Goal: Task Accomplishment & Management: Manage account settings

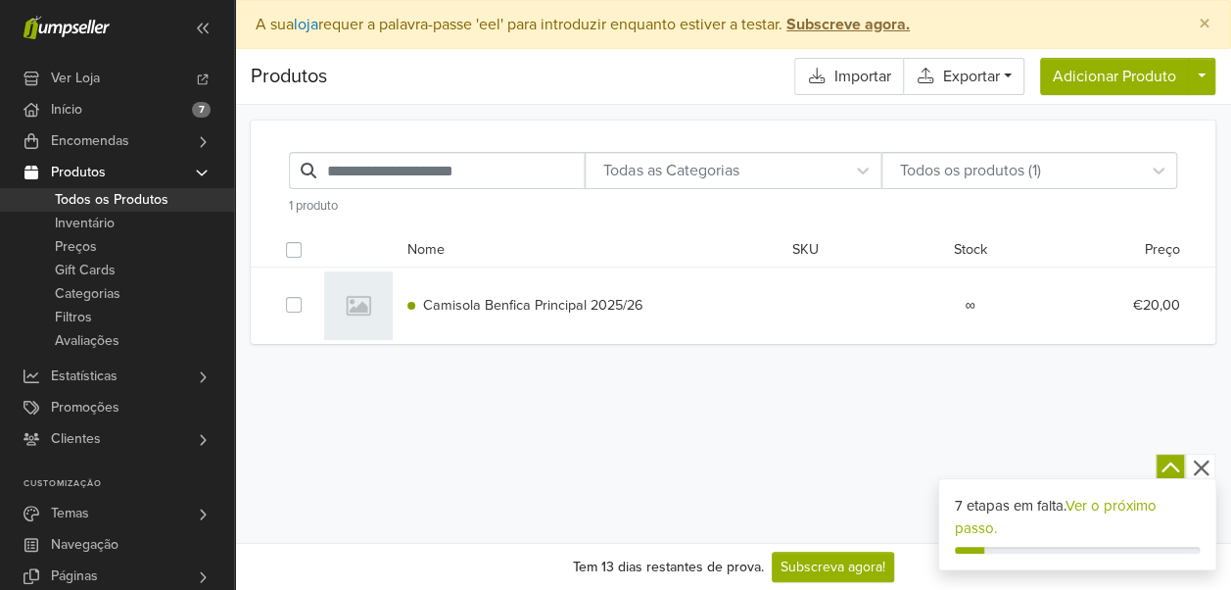
click at [1199, 475] on icon "button" at bounding box center [1201, 467] width 24 height 24
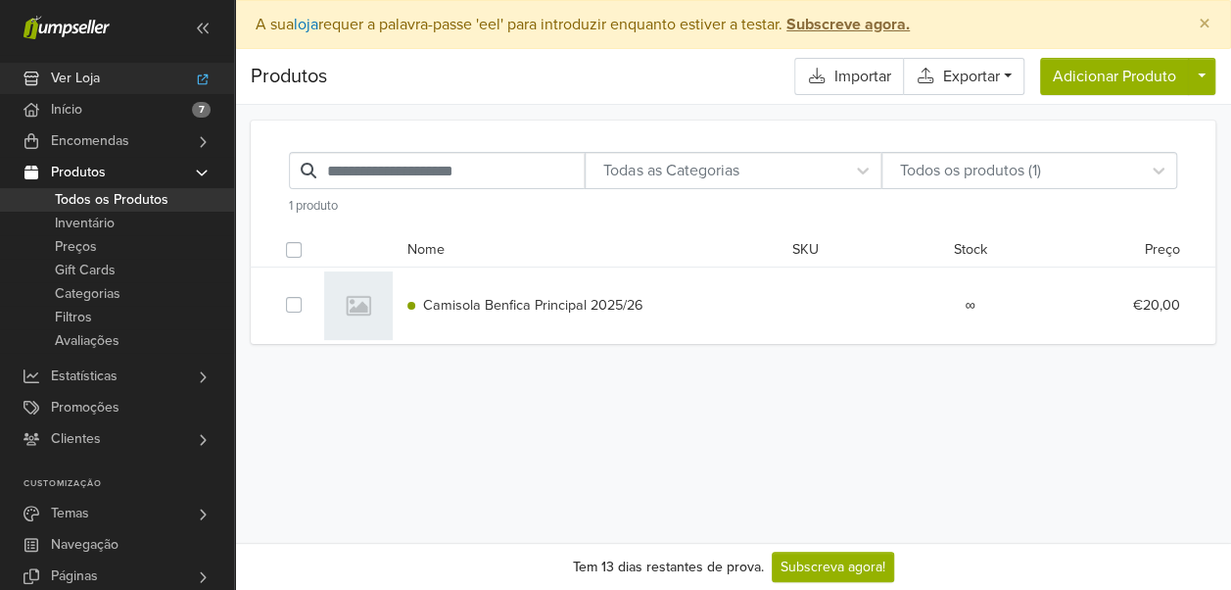
click at [179, 80] on link "Ver Loja" at bounding box center [117, 78] width 234 height 31
click at [127, 233] on link "Inventário" at bounding box center [117, 224] width 234 height 24
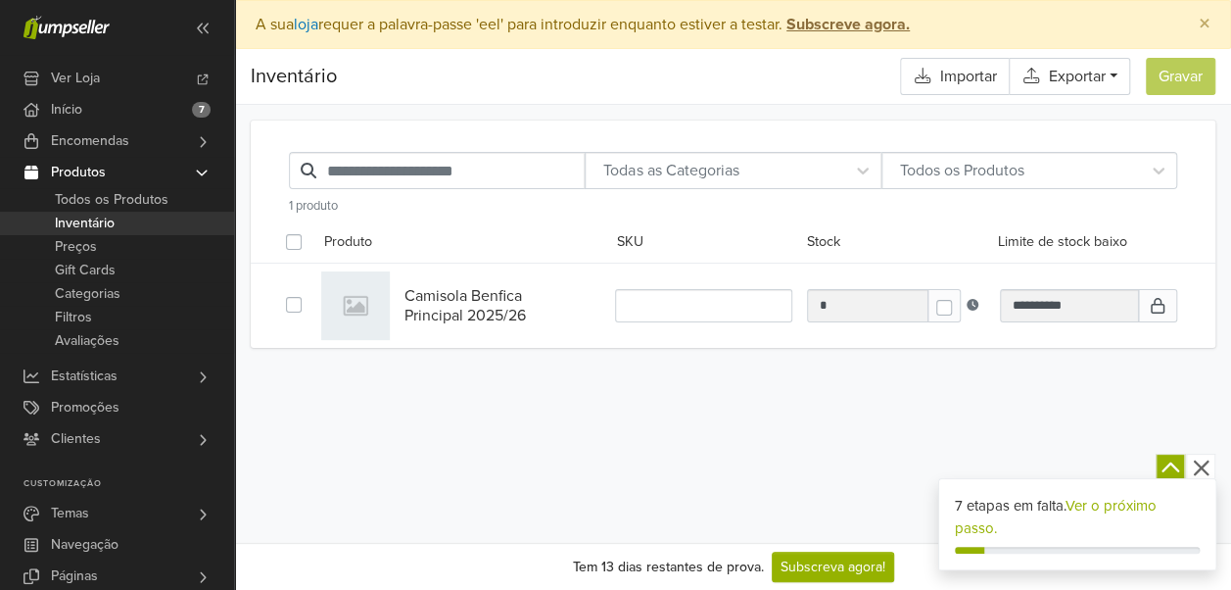
click at [1197, 464] on icon "button" at bounding box center [1201, 467] width 16 height 16
click at [1203, 469] on icon "button" at bounding box center [1201, 467] width 16 height 16
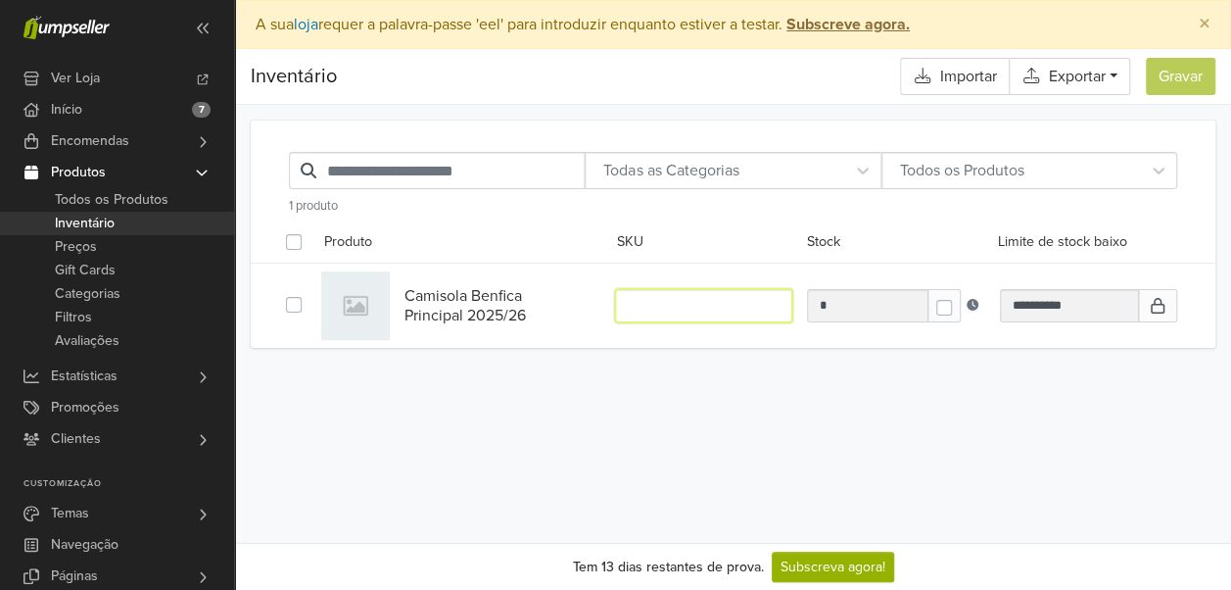
click at [747, 306] on input "text" at bounding box center [703, 305] width 177 height 32
click at [689, 368] on div "**********" at bounding box center [733, 246] width 996 height 282
click at [125, 239] on link "Preços" at bounding box center [117, 247] width 234 height 24
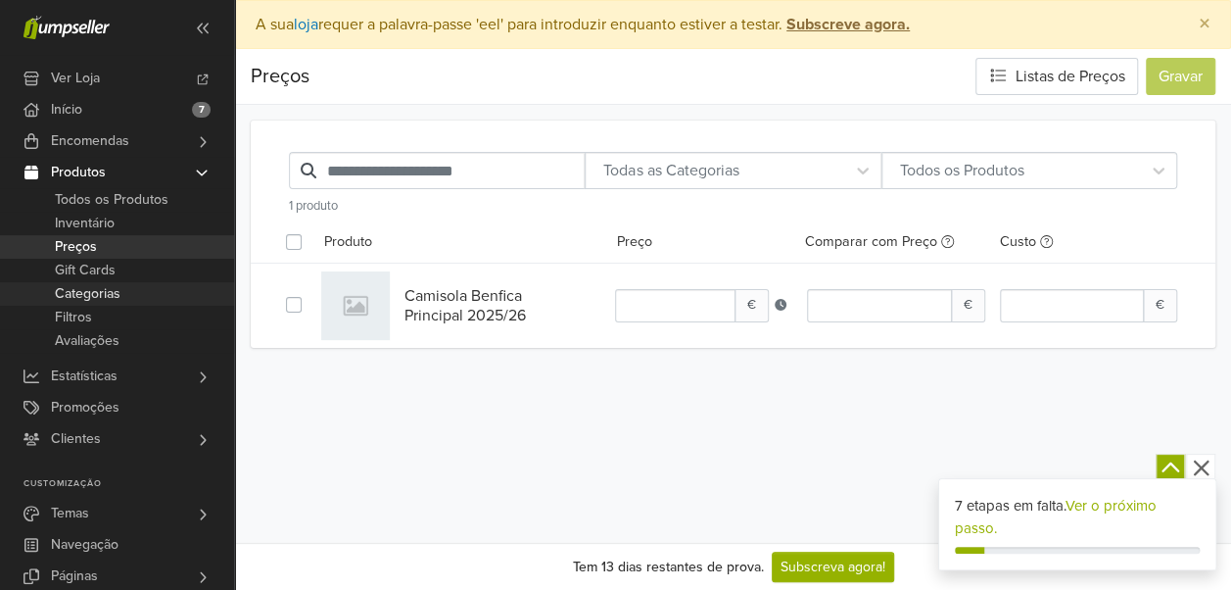
click at [103, 282] on span "Categorias" at bounding box center [88, 294] width 66 height 24
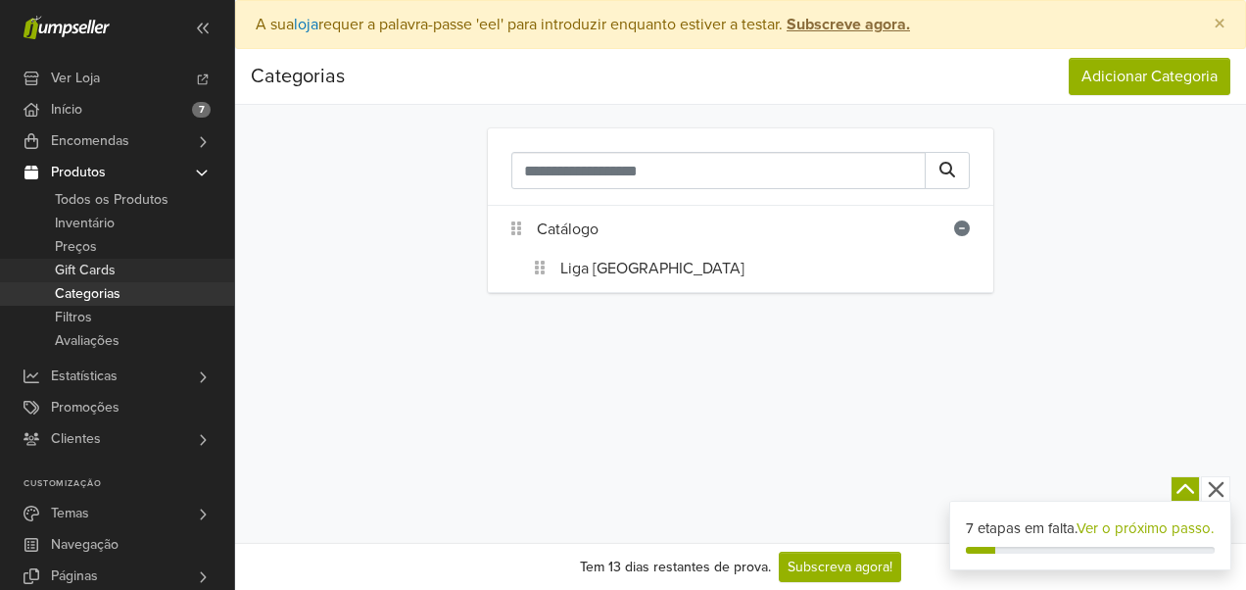
click at [119, 271] on link "Gift Cards" at bounding box center [117, 271] width 234 height 24
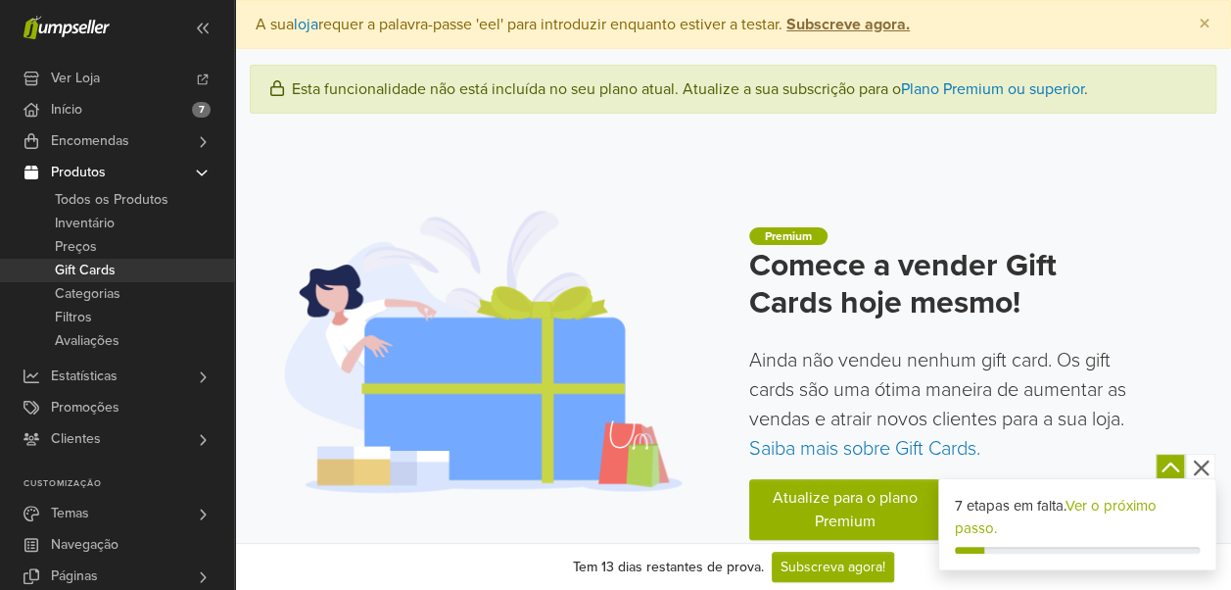
scroll to position [55, 0]
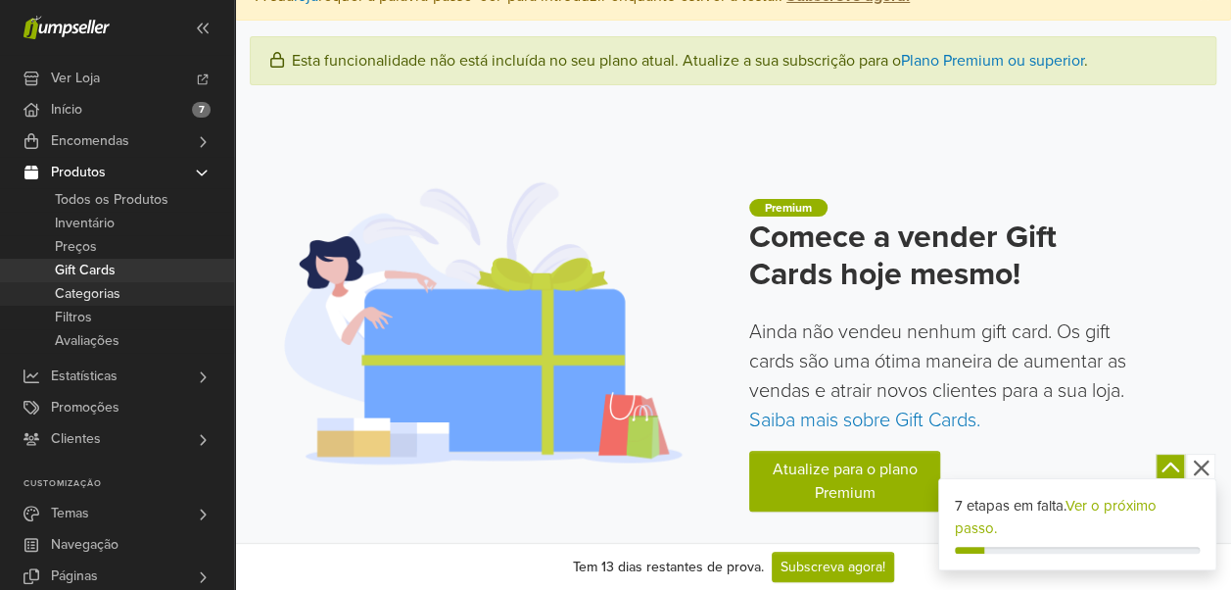
click at [133, 302] on link "Categorias" at bounding box center [117, 294] width 234 height 24
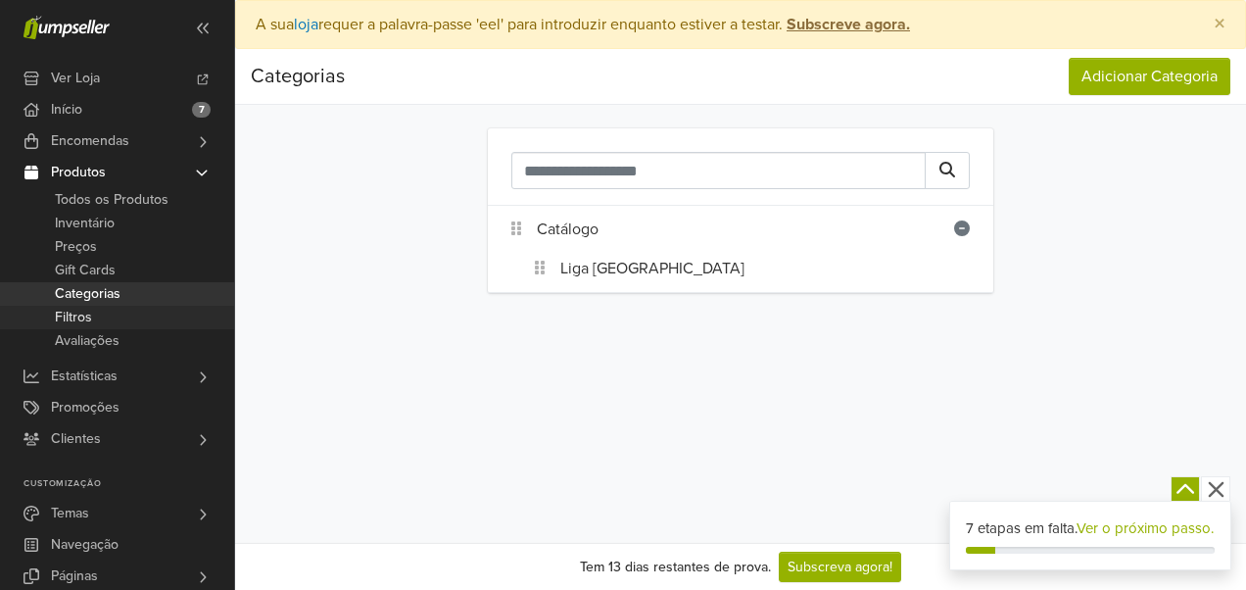
click at [139, 318] on link "Filtros" at bounding box center [117, 318] width 234 height 24
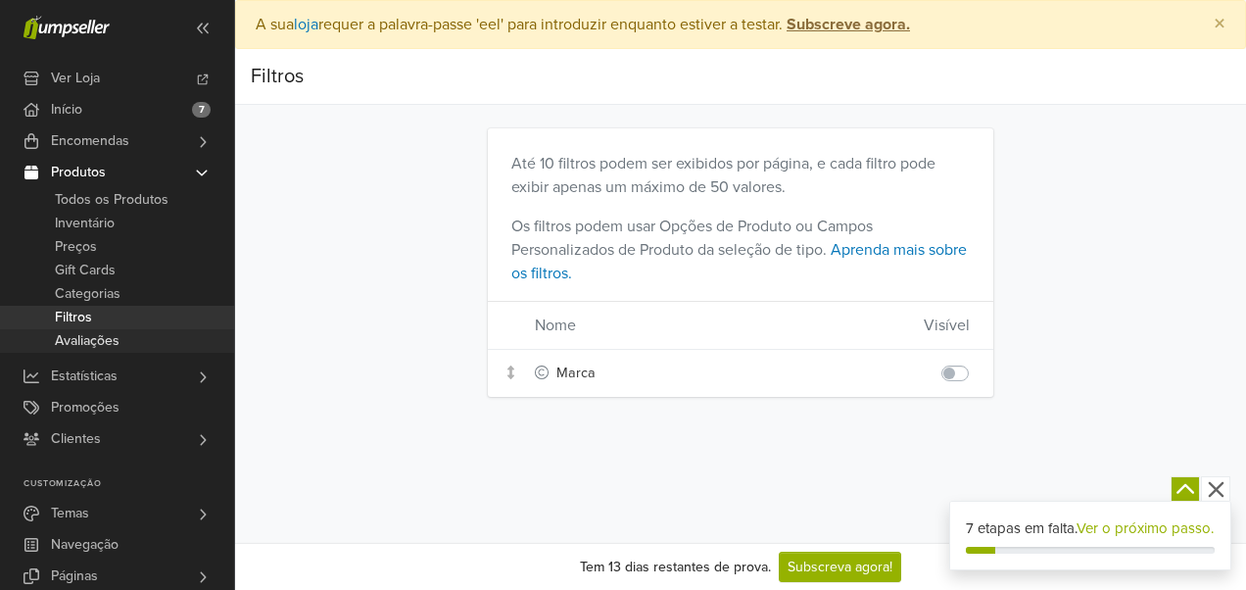
click at [119, 344] on span "Avaliações" at bounding box center [87, 341] width 65 height 24
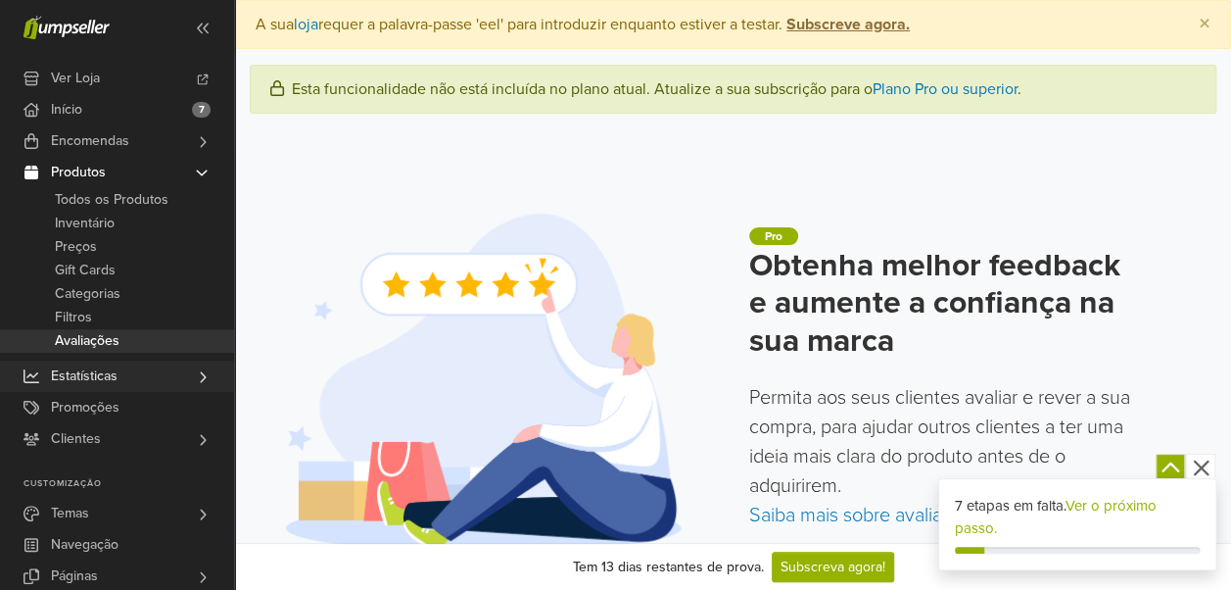
click at [150, 369] on link "Estatísticas" at bounding box center [117, 375] width 234 height 31
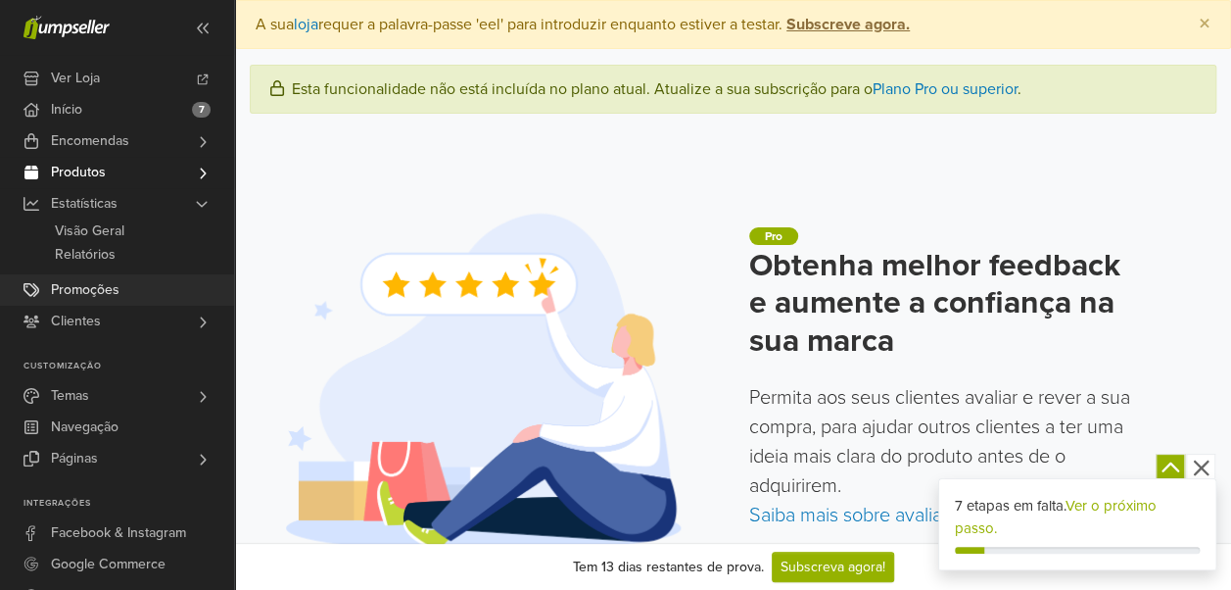
click at [145, 282] on link "Promoções" at bounding box center [117, 289] width 234 height 31
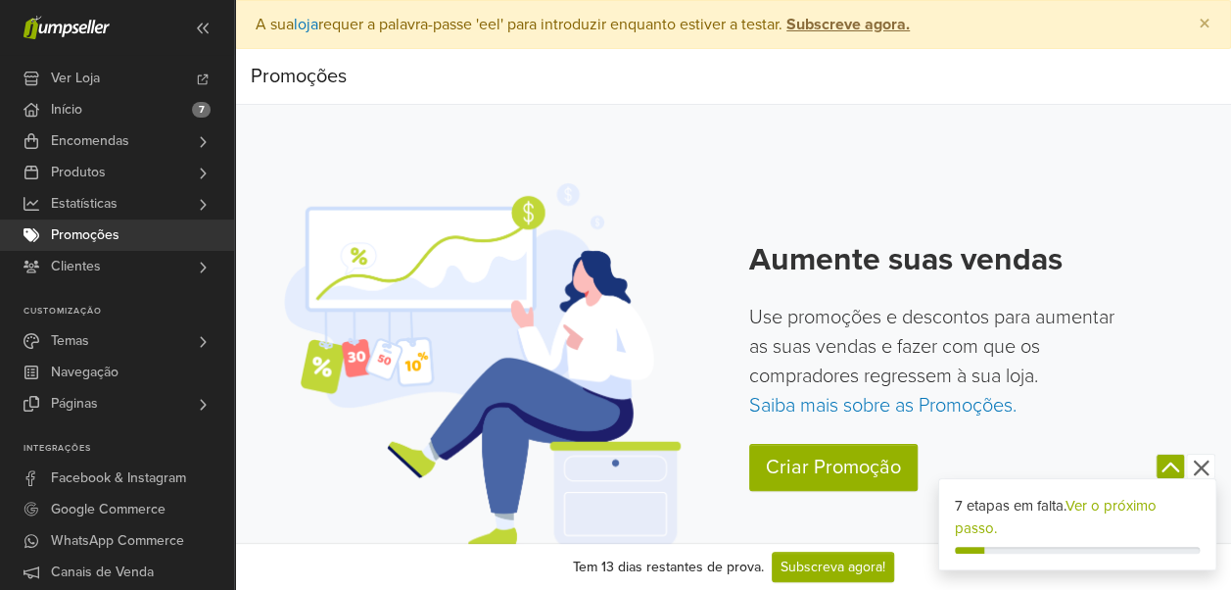
scroll to position [20, 0]
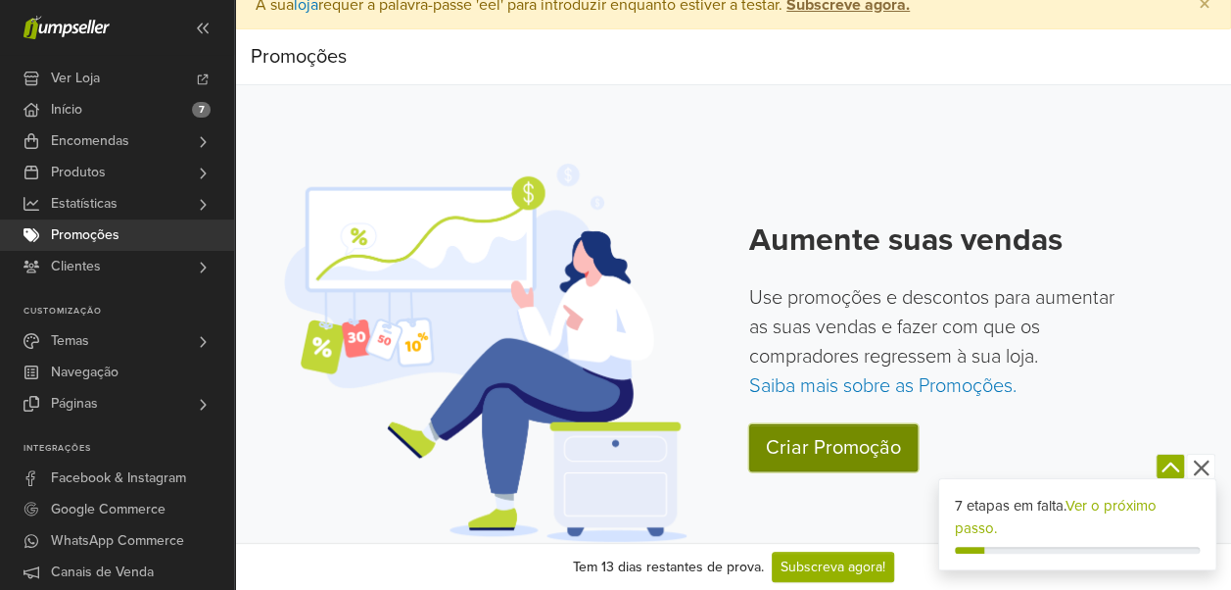
click at [852, 457] on link "Criar Promoção" at bounding box center [833, 447] width 168 height 47
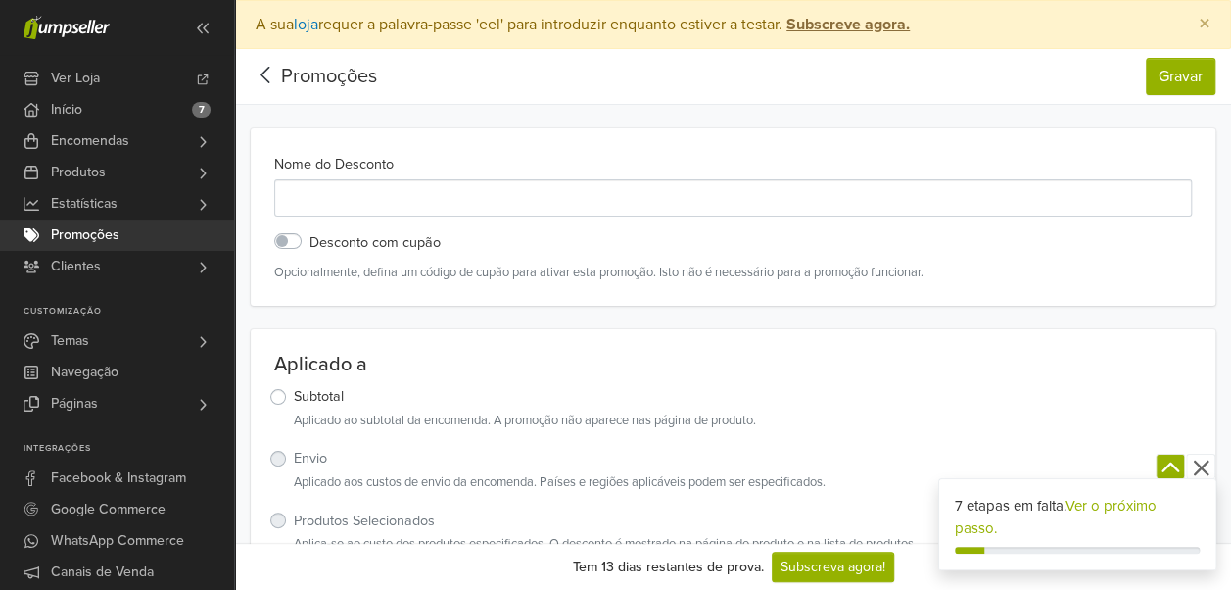
click at [309, 244] on label "Desconto com cupão" at bounding box center [374, 243] width 131 height 22
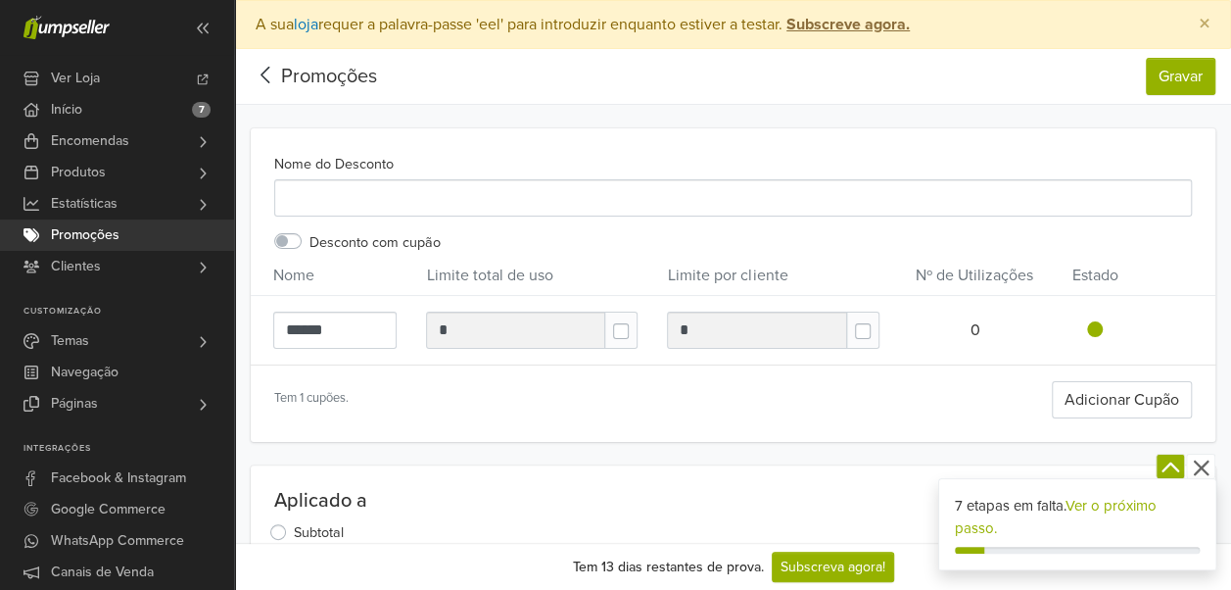
click at [309, 241] on label "Desconto com cupão" at bounding box center [374, 243] width 131 height 22
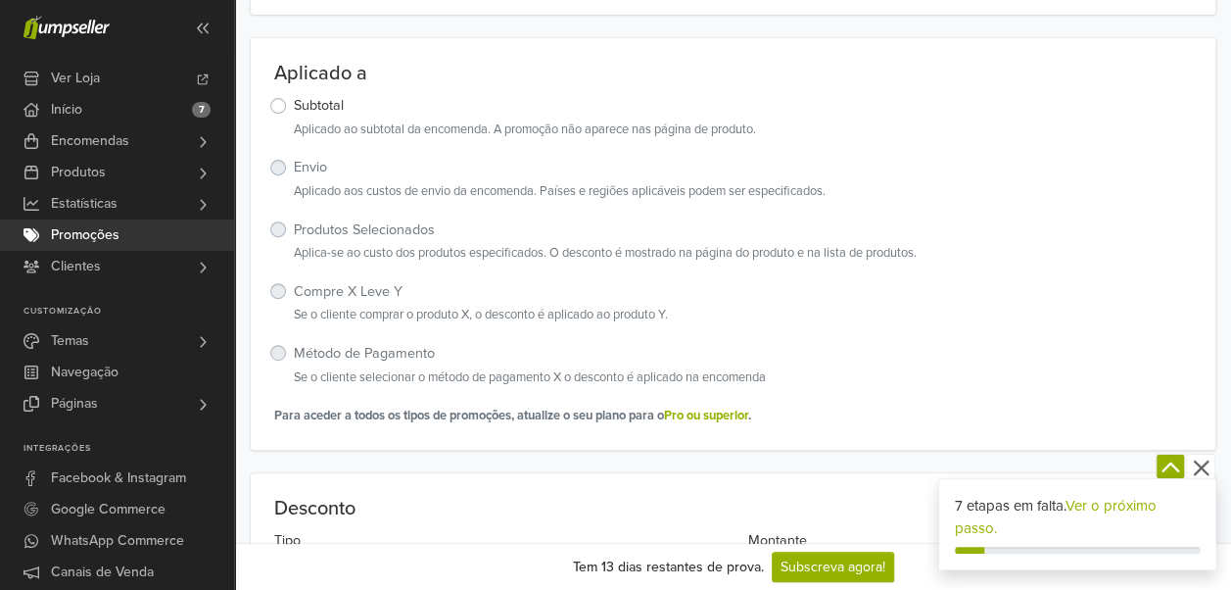
scroll to position [295, 0]
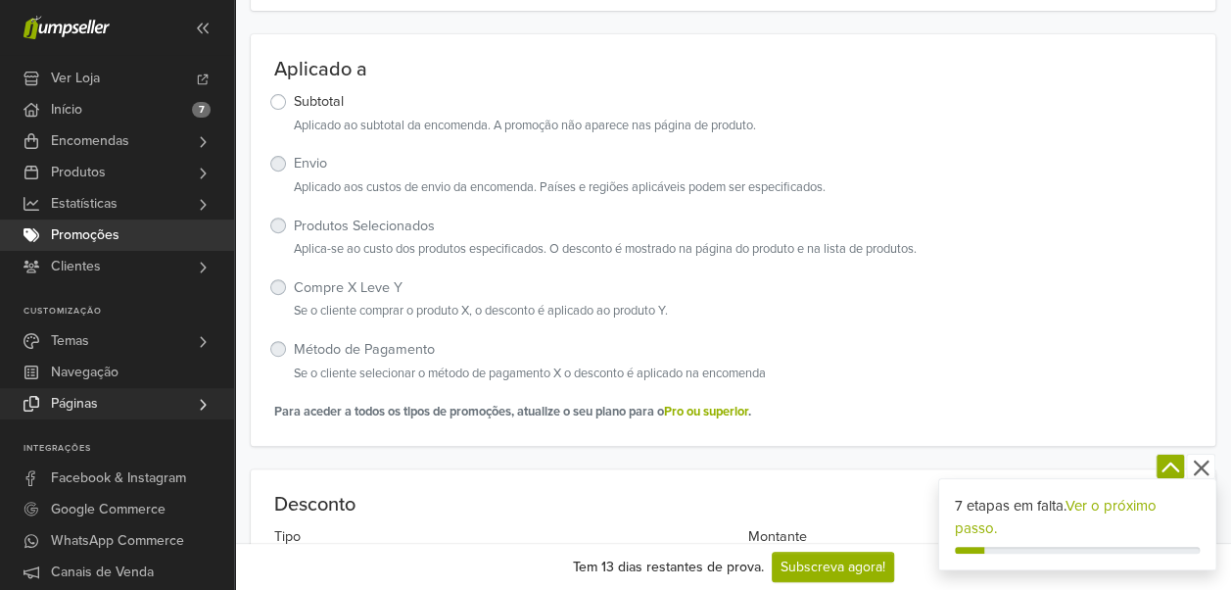
click at [154, 402] on link "Páginas" at bounding box center [117, 403] width 234 height 31
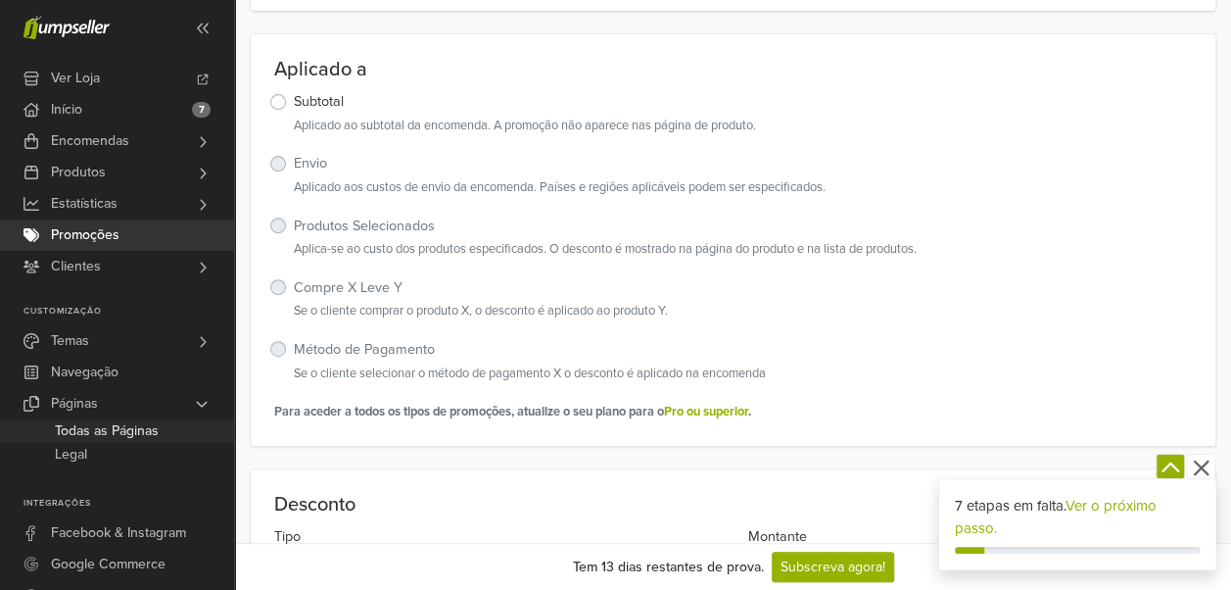
click at [124, 431] on span "Todas as Páginas" at bounding box center [107, 431] width 104 height 24
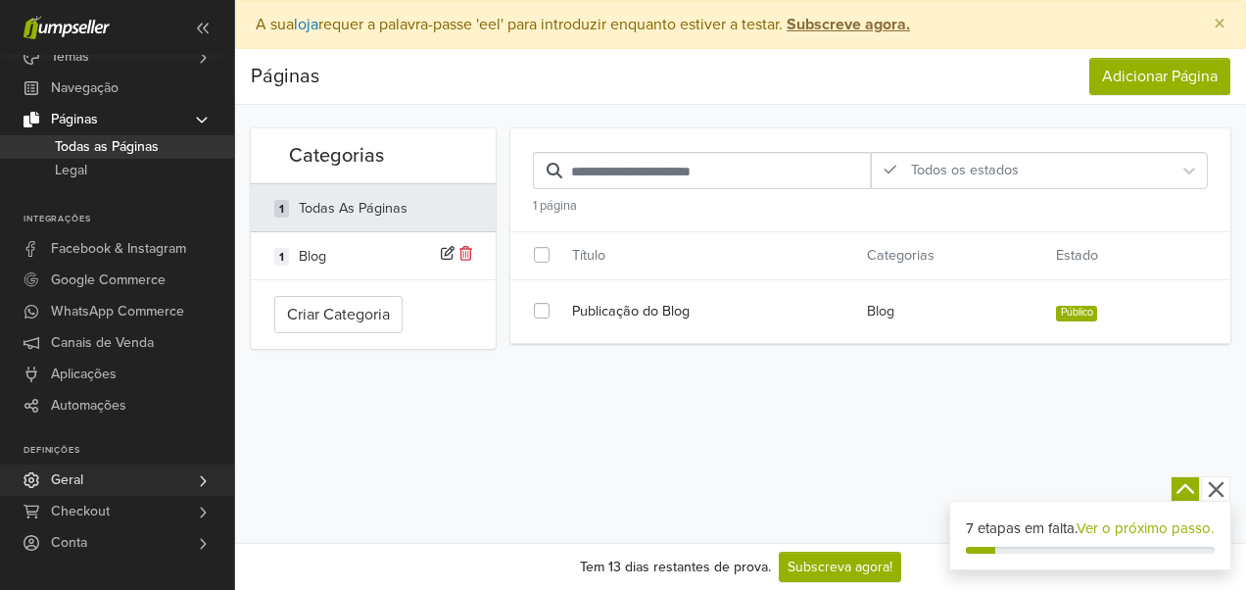
click at [95, 489] on link "Geral" at bounding box center [117, 479] width 234 height 31
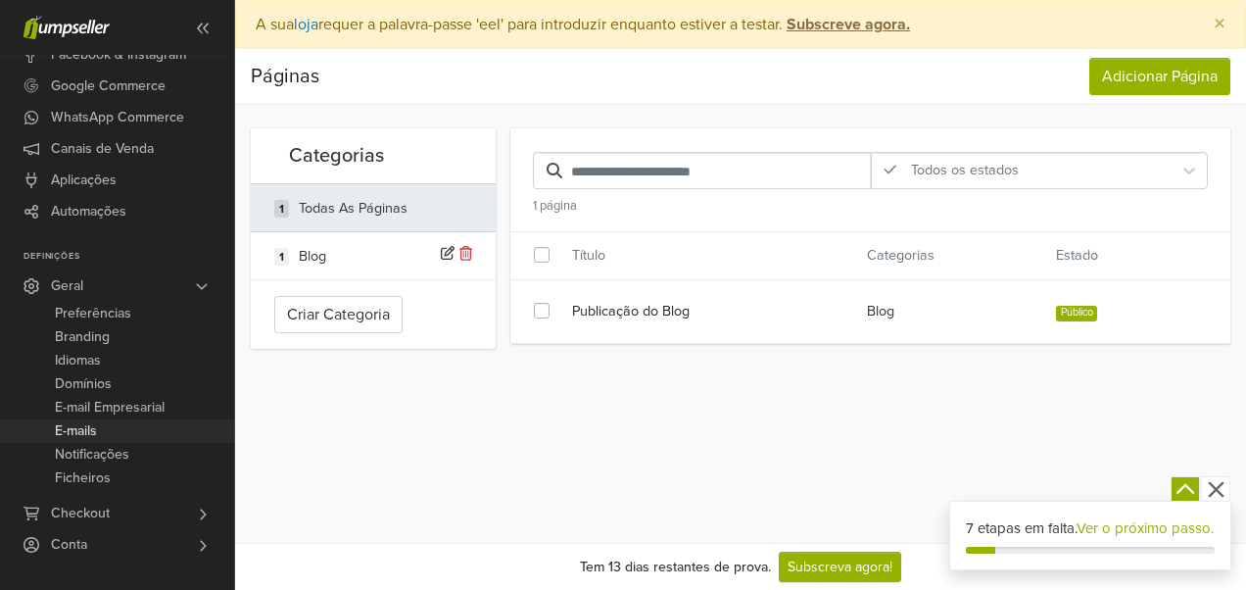
click at [126, 515] on link "Checkout" at bounding box center [117, 513] width 234 height 31
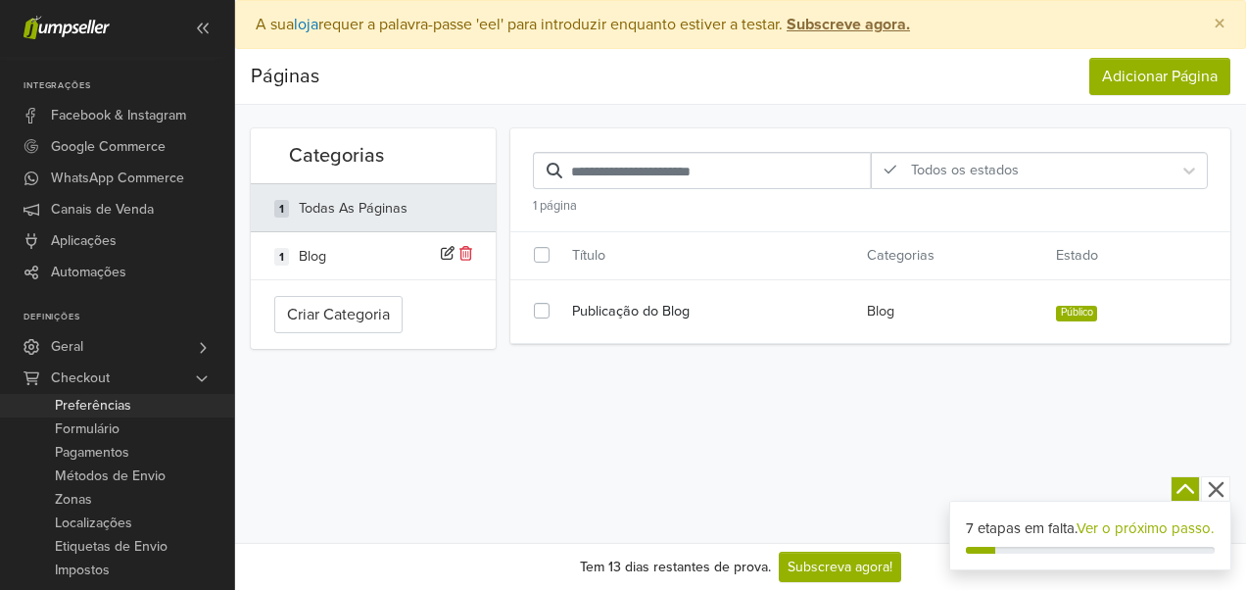
click at [124, 405] on span "Preferências" at bounding box center [93, 406] width 76 height 24
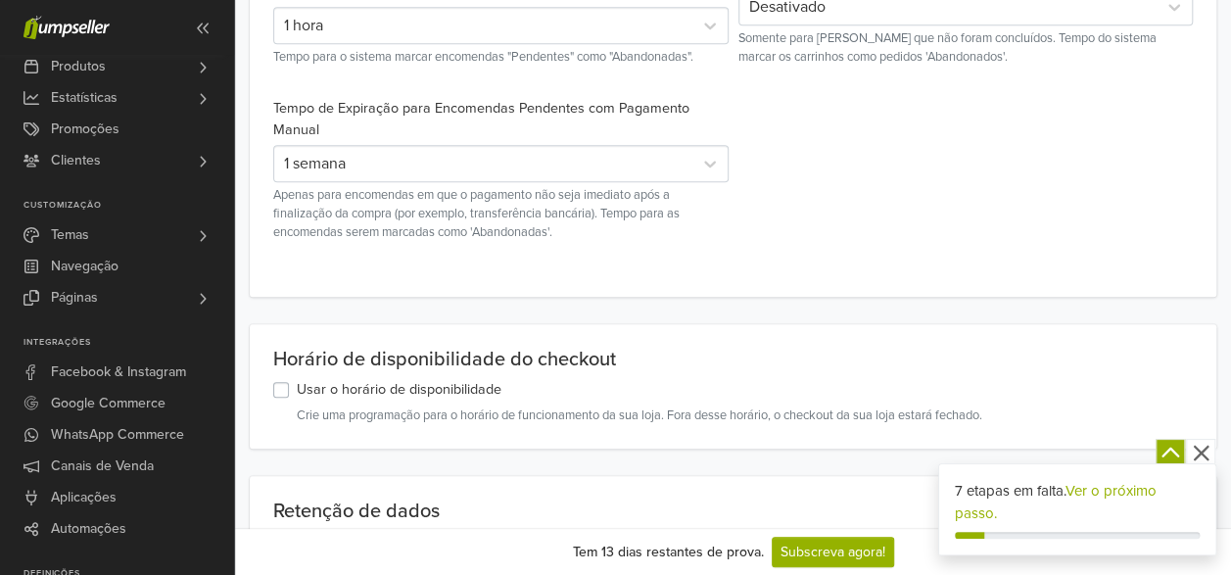
scroll to position [840, 0]
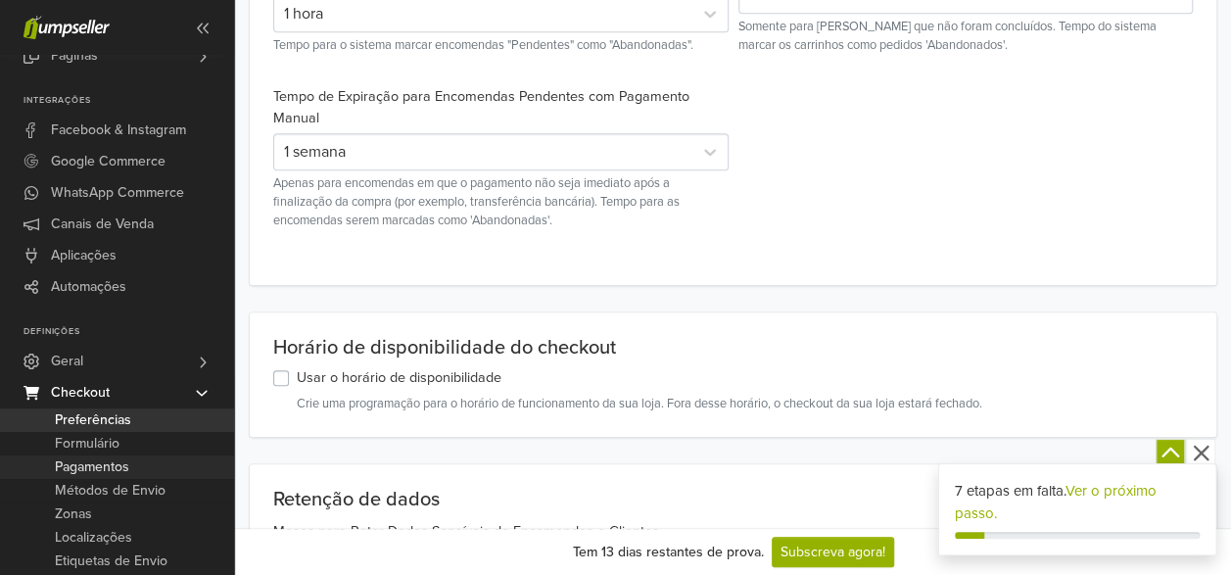
click at [109, 462] on span "Pagamentos" at bounding box center [92, 467] width 74 height 24
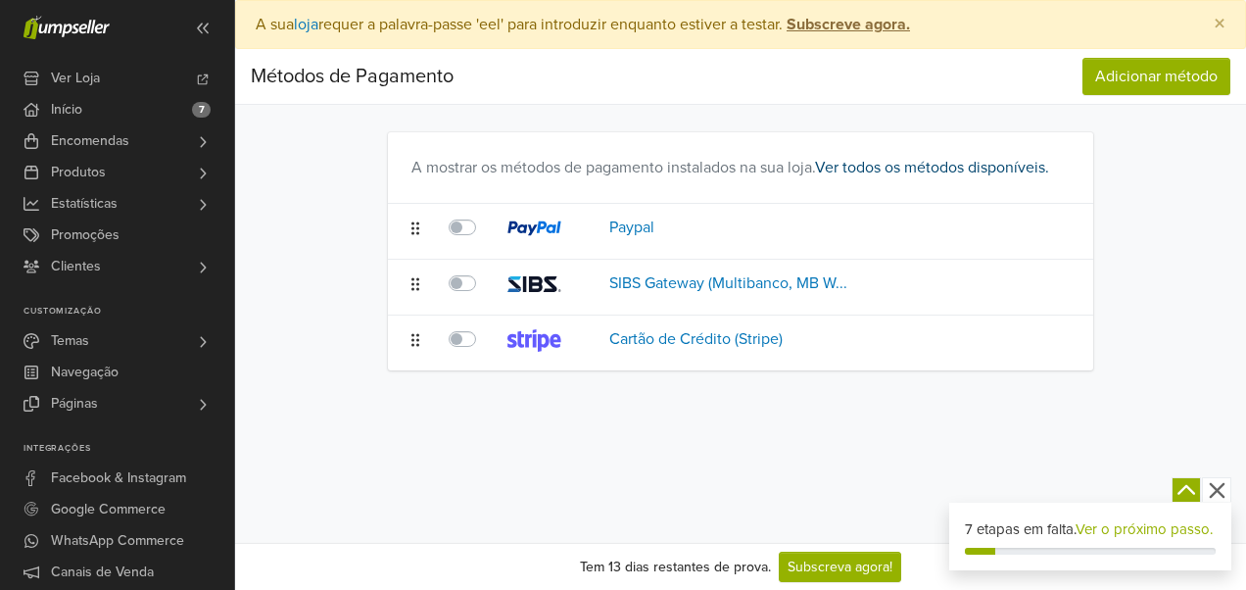
click at [847, 164] on link "Ver todos os métodos disponíveis." at bounding box center [932, 168] width 234 height 20
click at [466, 294] on div at bounding box center [466, 286] width 35 height 31
click at [484, 271] on label at bounding box center [484, 271] width 0 height 0
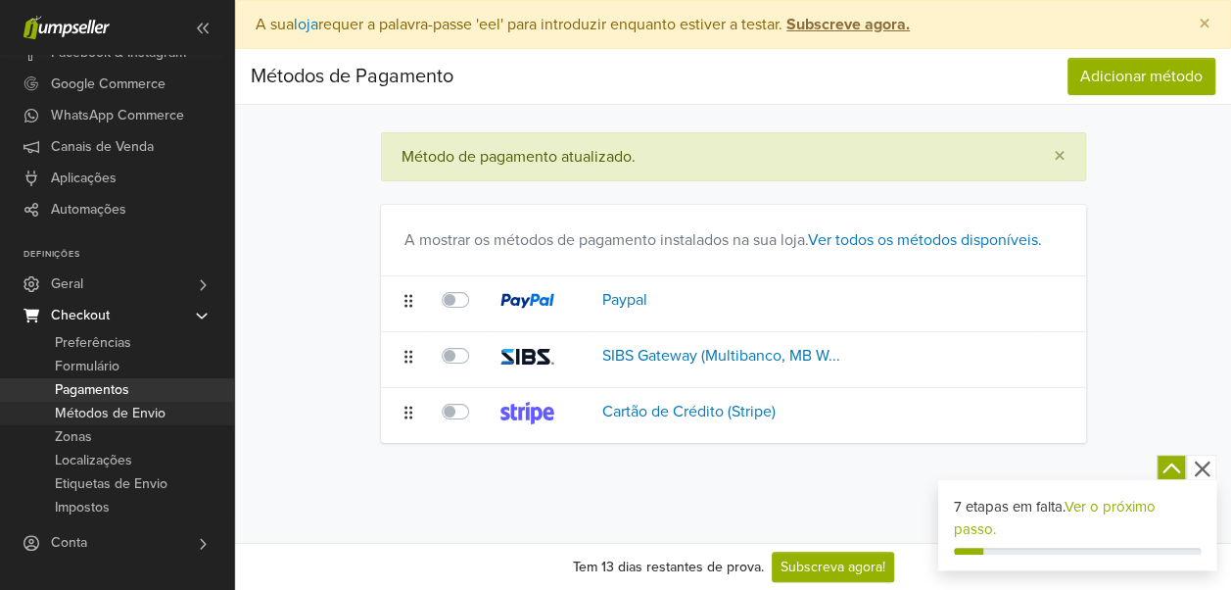
click at [116, 405] on span "Métodos de Envio" at bounding box center [110, 414] width 111 height 24
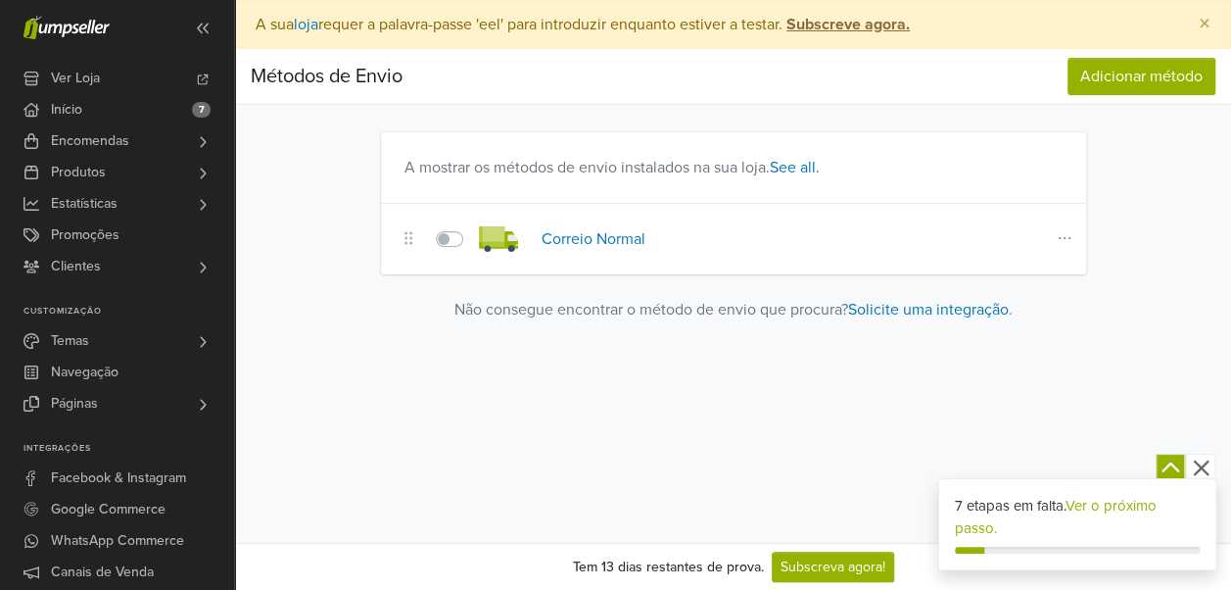
click at [407, 238] on icon at bounding box center [408, 238] width 8 height 16
click at [1073, 242] on icon at bounding box center [1065, 238] width 20 height 16
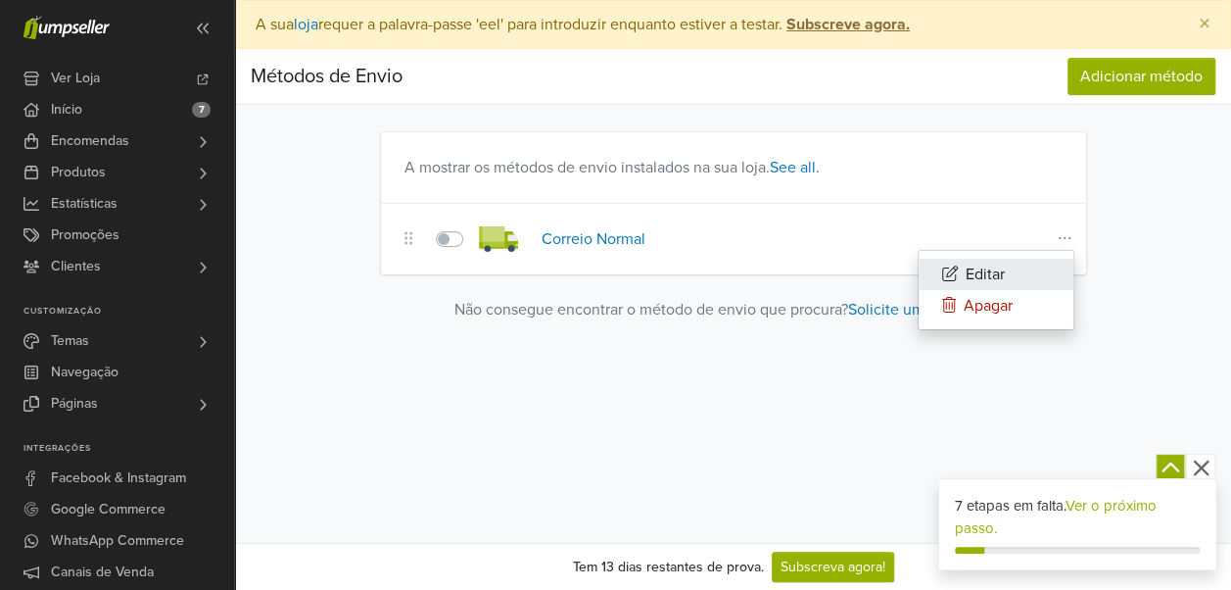
click at [987, 270] on button "Editar" at bounding box center [996, 274] width 155 height 31
